Goal: Find specific page/section: Find specific page/section

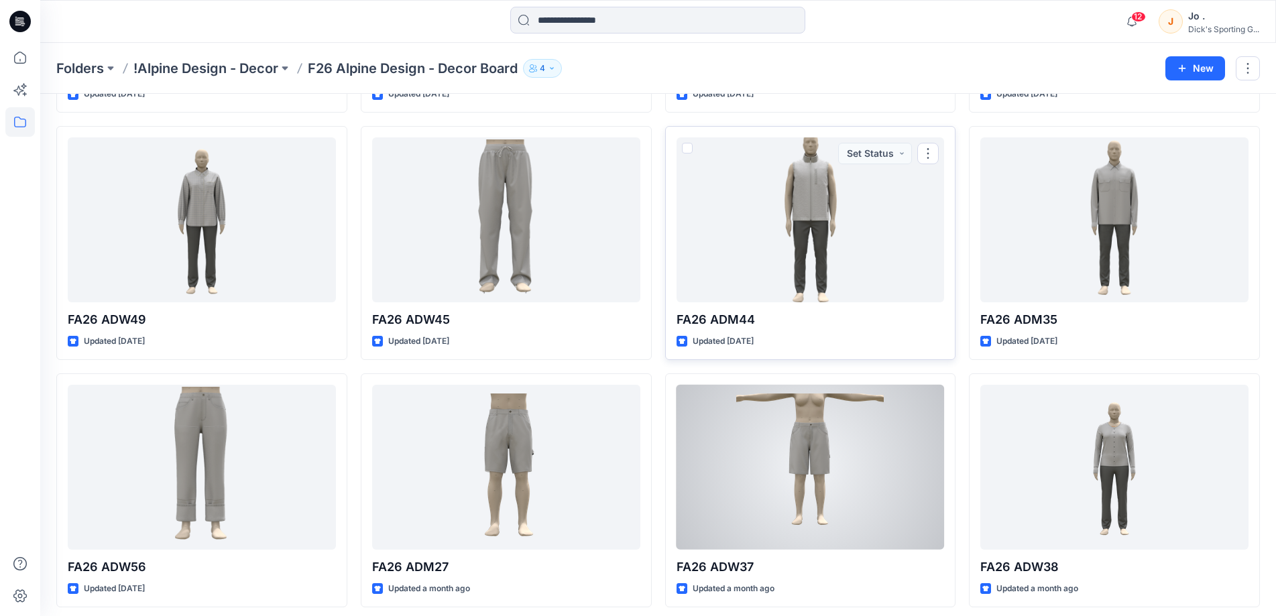
scroll to position [327, 0]
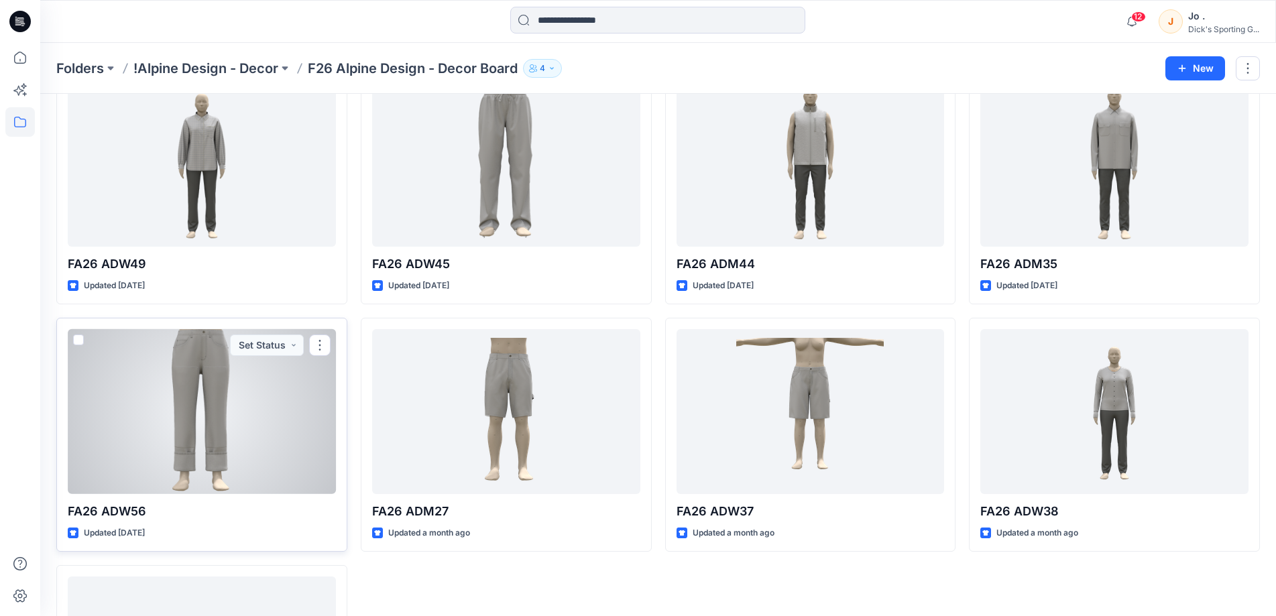
click at [172, 420] on div at bounding box center [202, 411] width 268 height 165
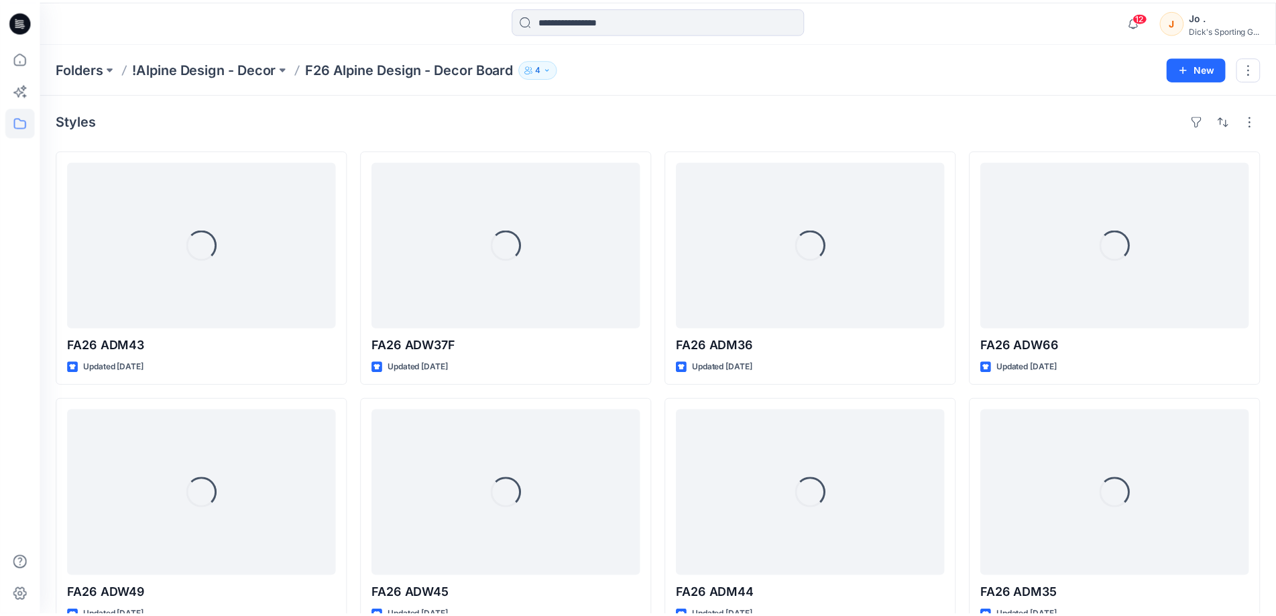
scroll to position [327, 0]
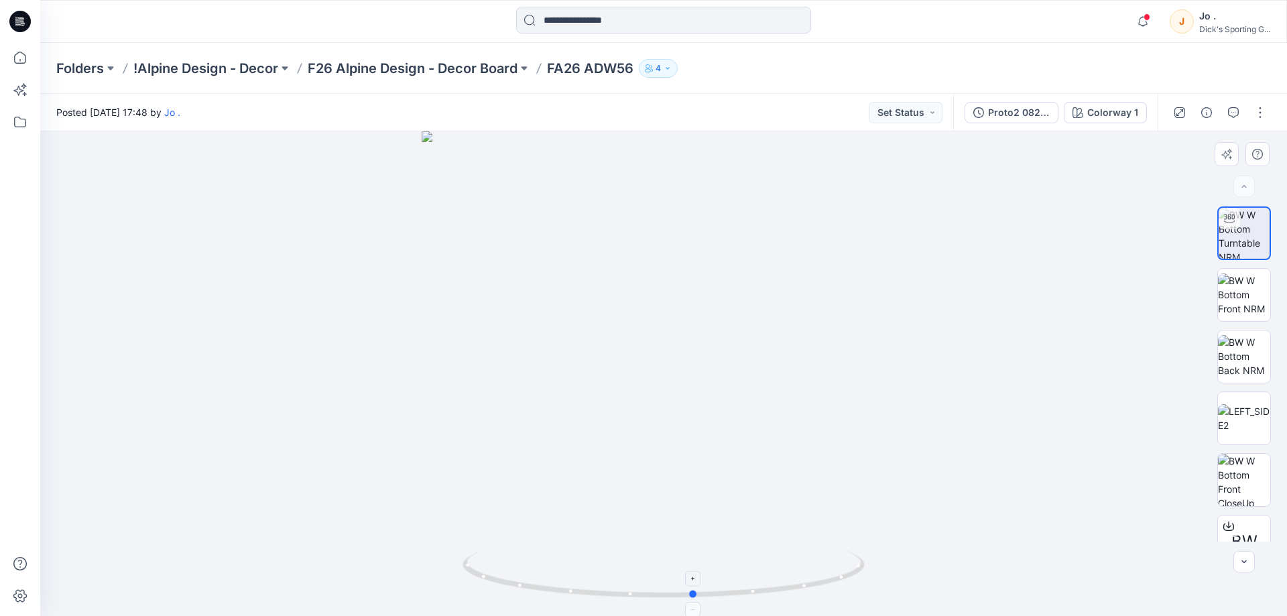
drag, startPoint x: 667, startPoint y: 593, endPoint x: 697, endPoint y: 595, distance: 31.0
click at [697, 595] on circle at bounding box center [694, 594] width 8 height 8
